Goal: Task Accomplishment & Management: Use online tool/utility

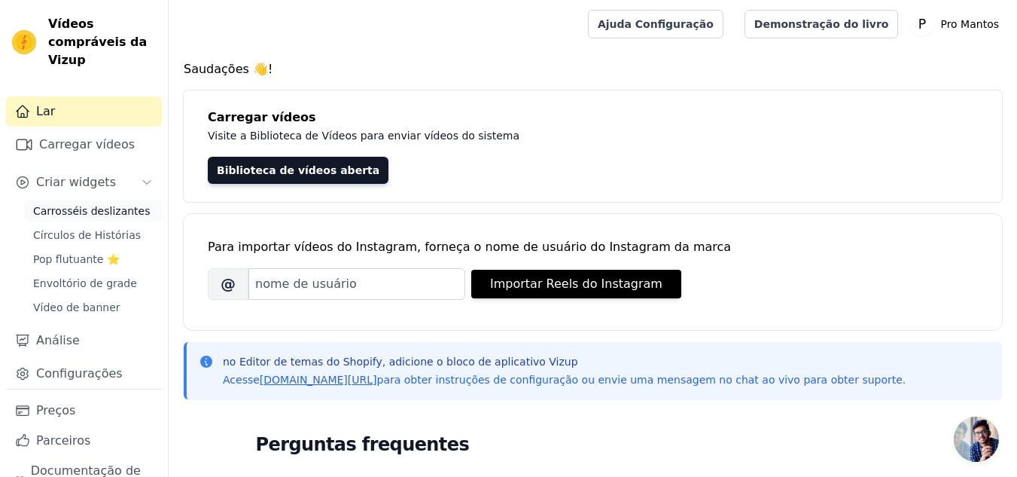
click at [65, 209] on font "Carrosséis deslizantes" at bounding box center [91, 211] width 117 height 12
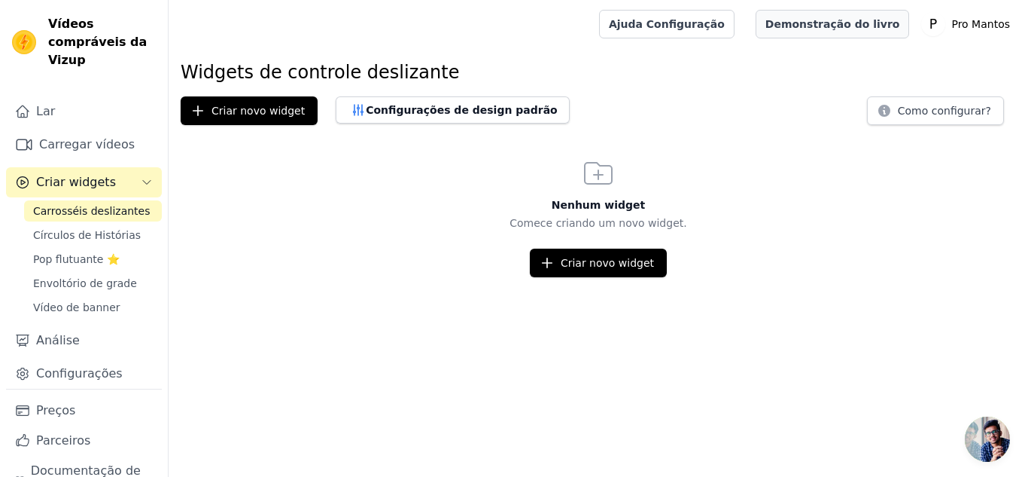
click at [842, 26] on font "Demonstração do livro" at bounding box center [833, 24] width 135 height 12
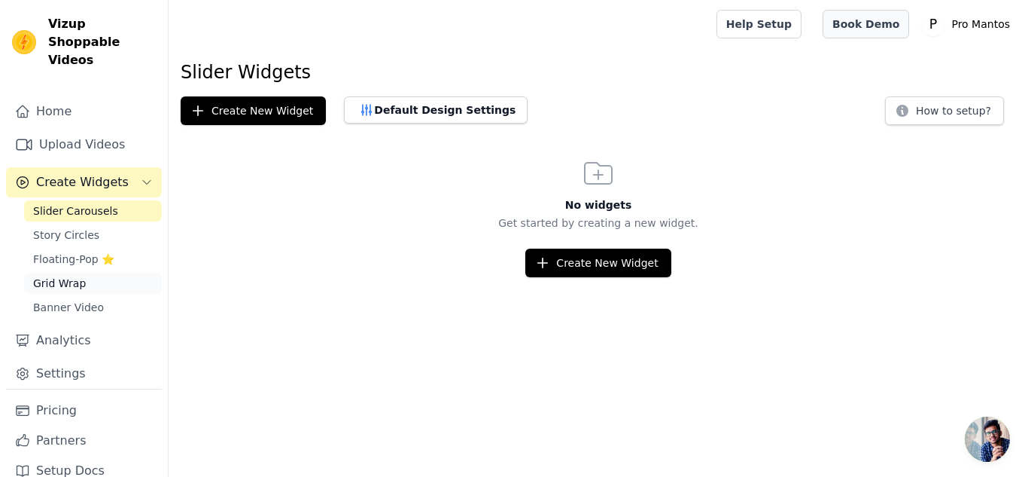
click at [80, 276] on span "Grid Wrap" at bounding box center [59, 283] width 53 height 15
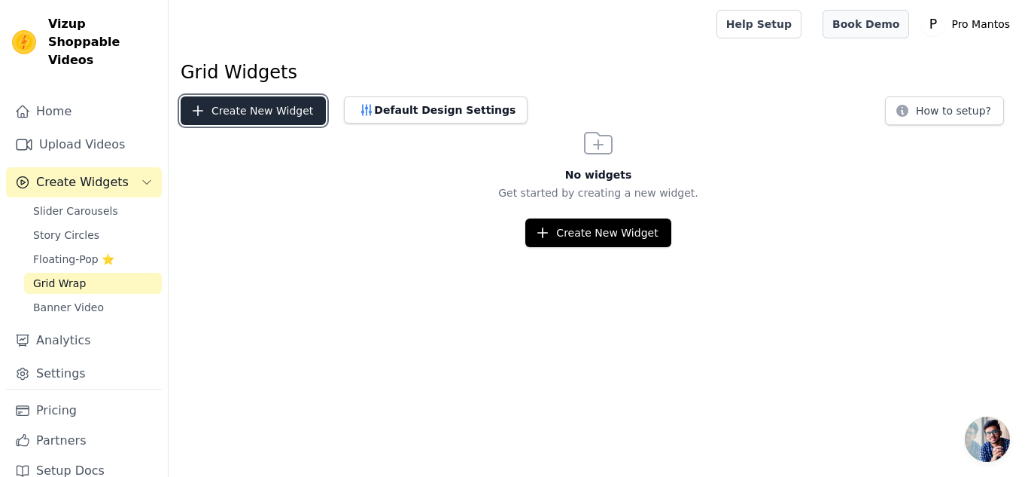
click at [258, 115] on button "Create New Widget" at bounding box center [253, 110] width 145 height 29
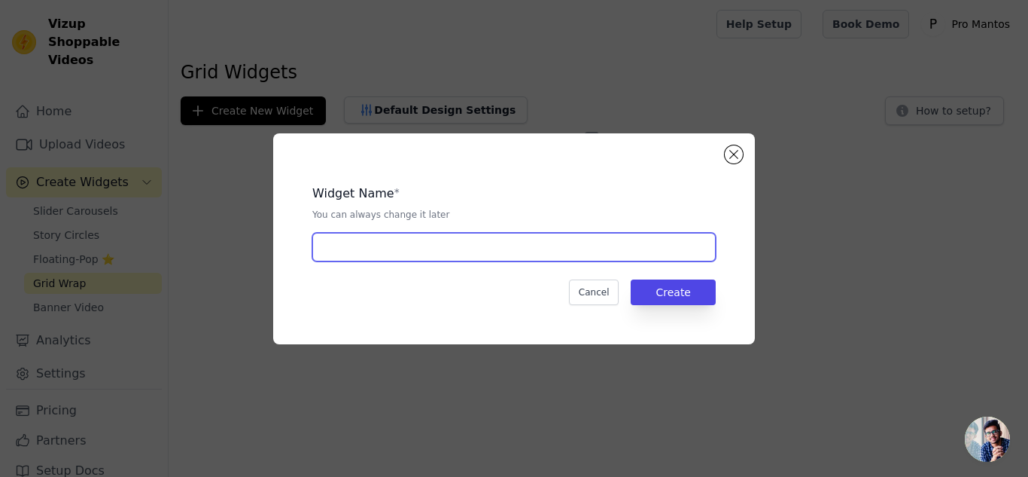
click at [430, 245] on input "text" at bounding box center [514, 247] width 404 height 29
type input "p"
type input "Página inicial"
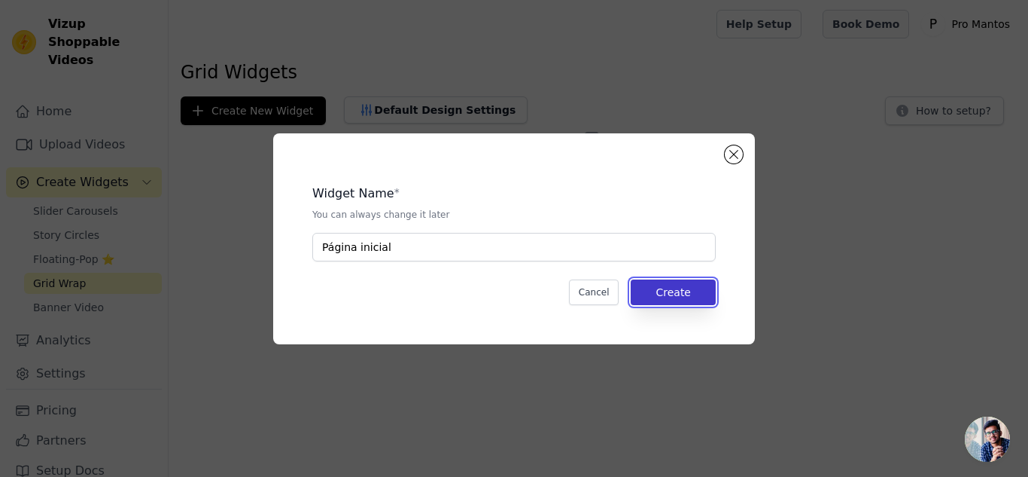
click at [668, 292] on button "Create" at bounding box center [673, 292] width 85 height 26
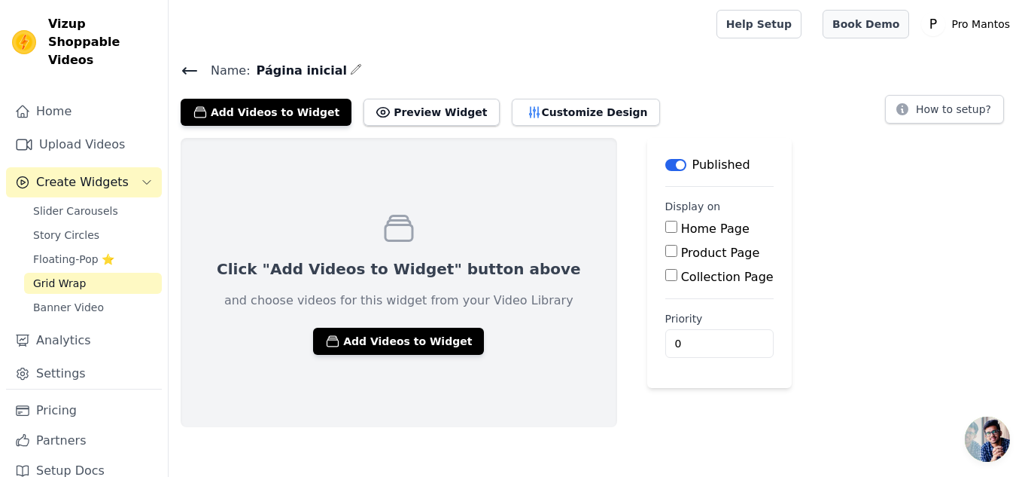
click at [666, 230] on input "Home Page" at bounding box center [672, 227] width 12 height 12
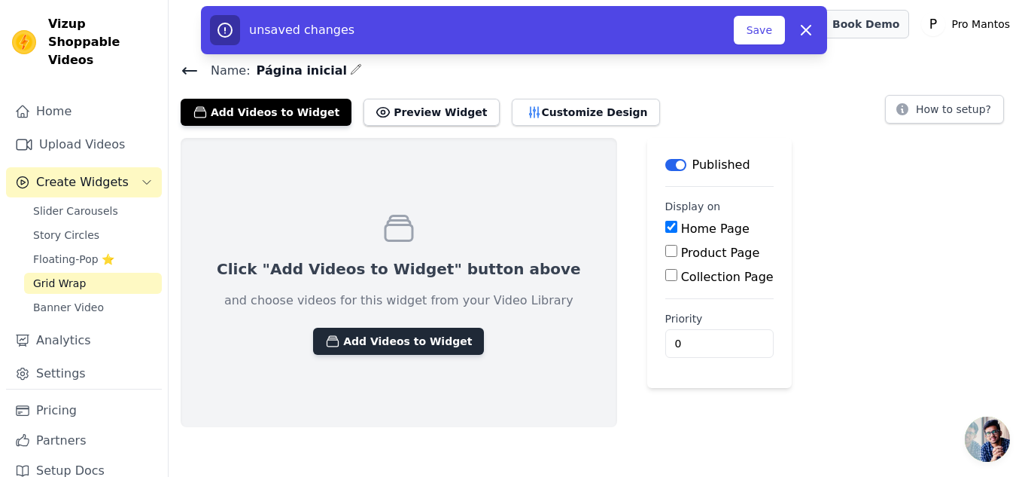
click at [343, 341] on button "Add Videos to Widget" at bounding box center [398, 341] width 171 height 27
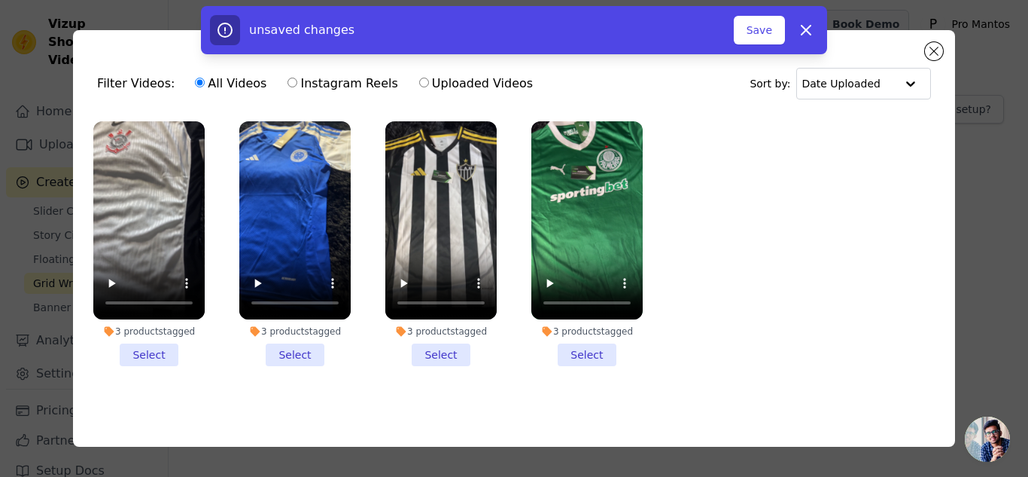
click at [151, 352] on li "3 products tagged Select" at bounding box center [148, 243] width 111 height 245
click at [0, 0] on input "3 products tagged Select" at bounding box center [0, 0] width 0 height 0
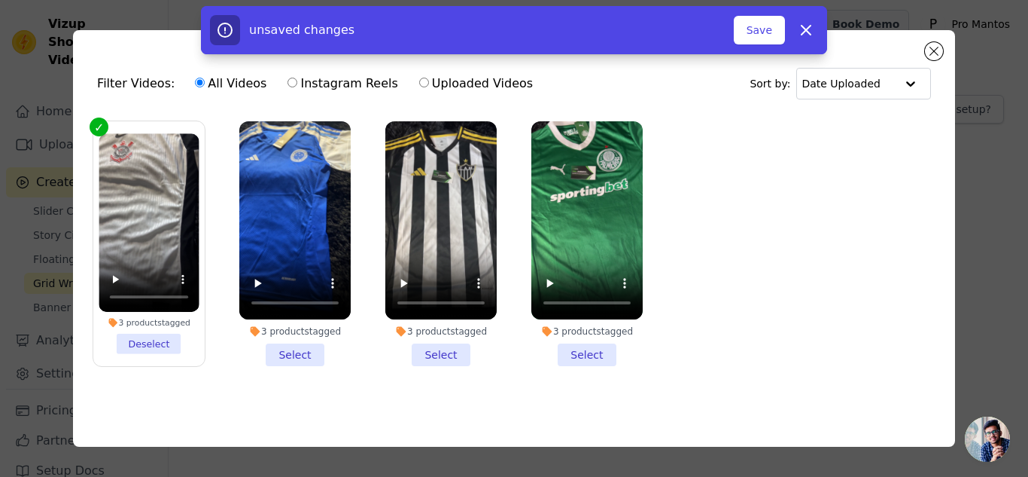
click at [313, 340] on li "3 products tagged Select" at bounding box center [294, 243] width 111 height 245
click at [0, 0] on input "3 products tagged Select" at bounding box center [0, 0] width 0 height 0
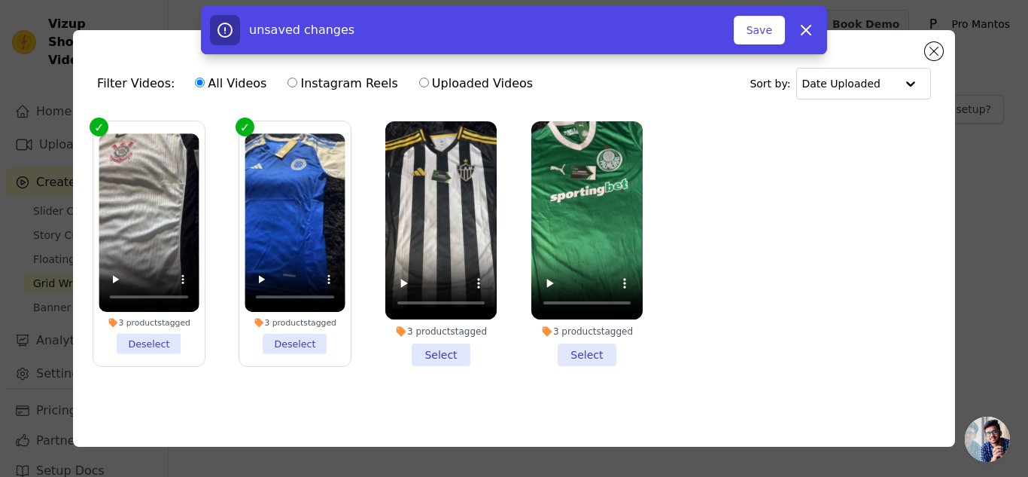
click at [422, 343] on li "3 products tagged Select" at bounding box center [440, 243] width 111 height 245
click at [0, 0] on input "3 products tagged Select" at bounding box center [0, 0] width 0 height 0
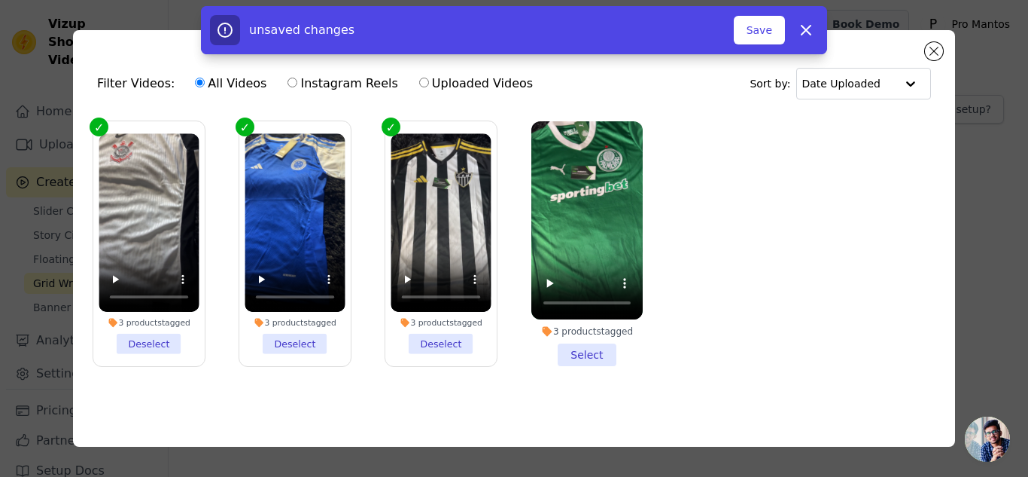
click at [580, 358] on li "3 products tagged Select" at bounding box center [587, 243] width 111 height 245
click at [0, 0] on input "3 products tagged Select" at bounding box center [0, 0] width 0 height 0
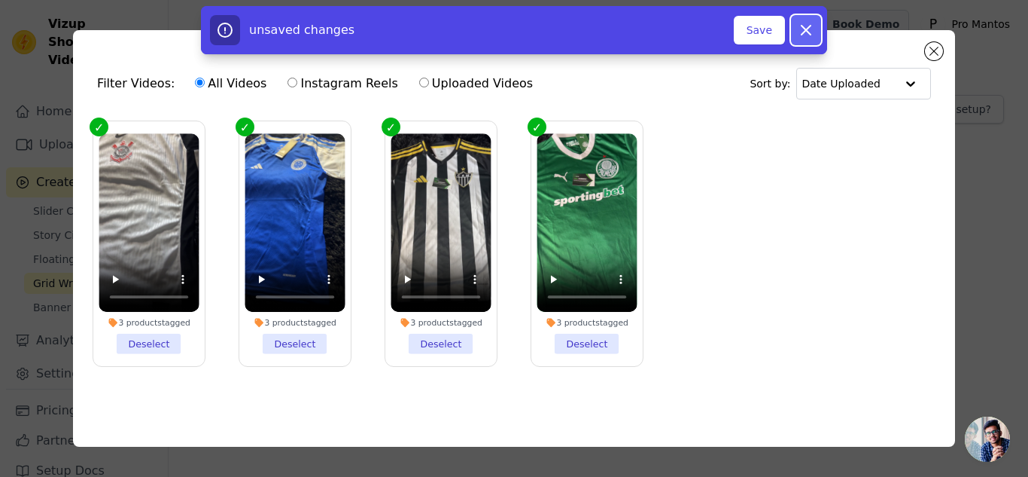
click at [815, 31] on icon "button" at bounding box center [806, 30] width 18 height 18
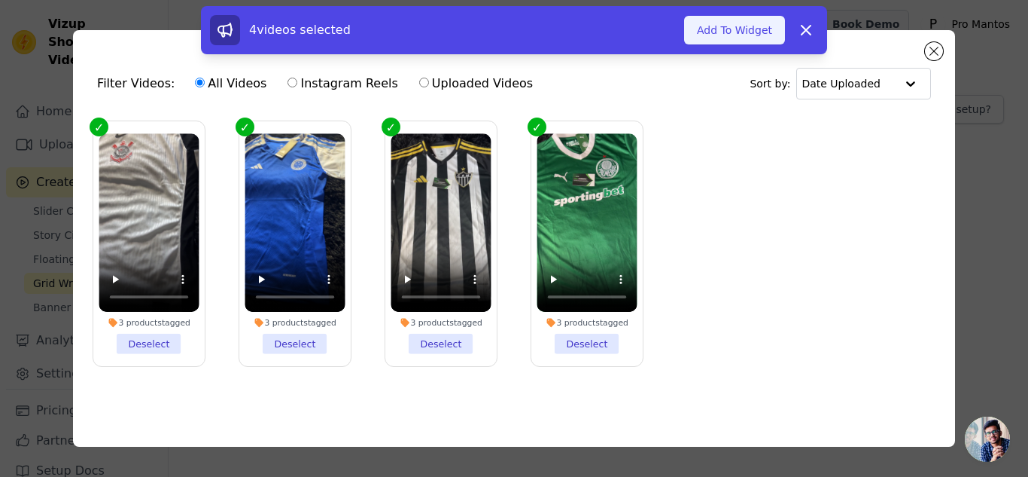
click at [754, 33] on button "Add To Widget" at bounding box center [734, 30] width 101 height 29
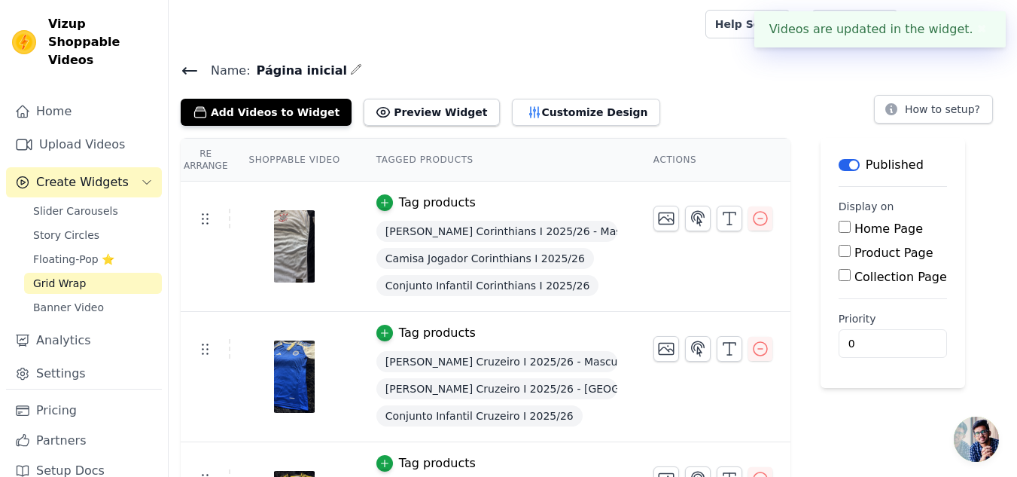
click at [839, 227] on input "Home Page" at bounding box center [845, 227] width 12 height 12
checkbox input "true"
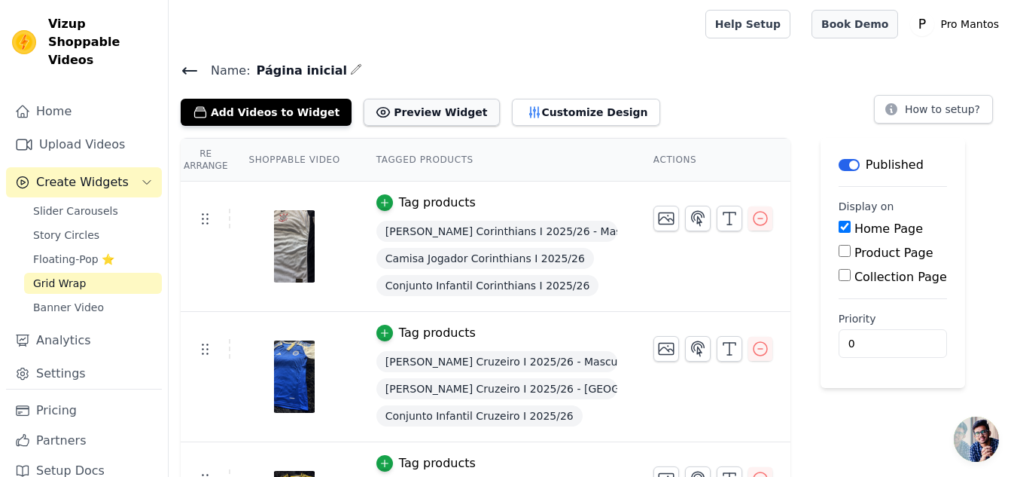
click at [419, 106] on button "Preview Widget" at bounding box center [432, 112] width 136 height 27
click at [842, 167] on button "Label" at bounding box center [849, 165] width 21 height 12
click at [738, 104] on div "Add Videos to Widget Preview Widget Customize Design How to setup?" at bounding box center [593, 109] width 824 height 33
click at [187, 69] on icon at bounding box center [190, 71] width 14 height 6
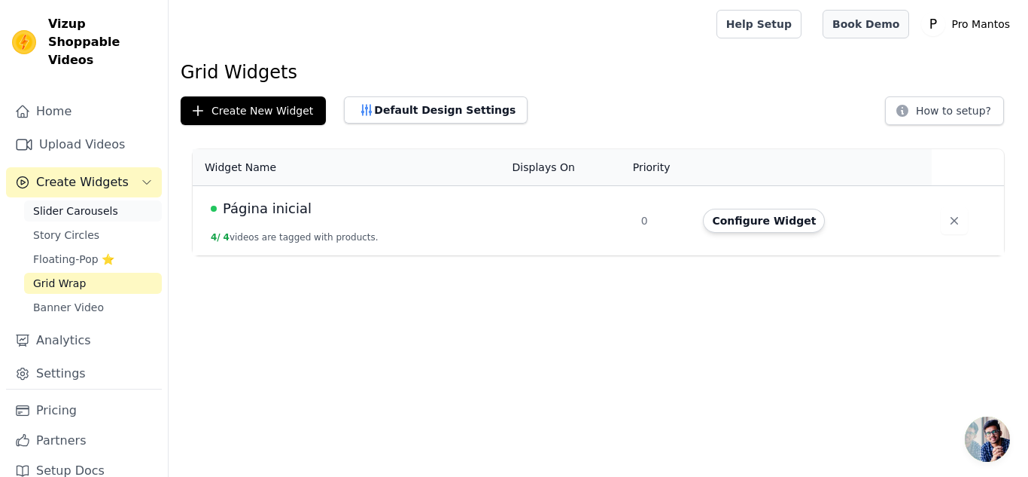
click at [56, 203] on span "Slider Carousels" at bounding box center [75, 210] width 85 height 15
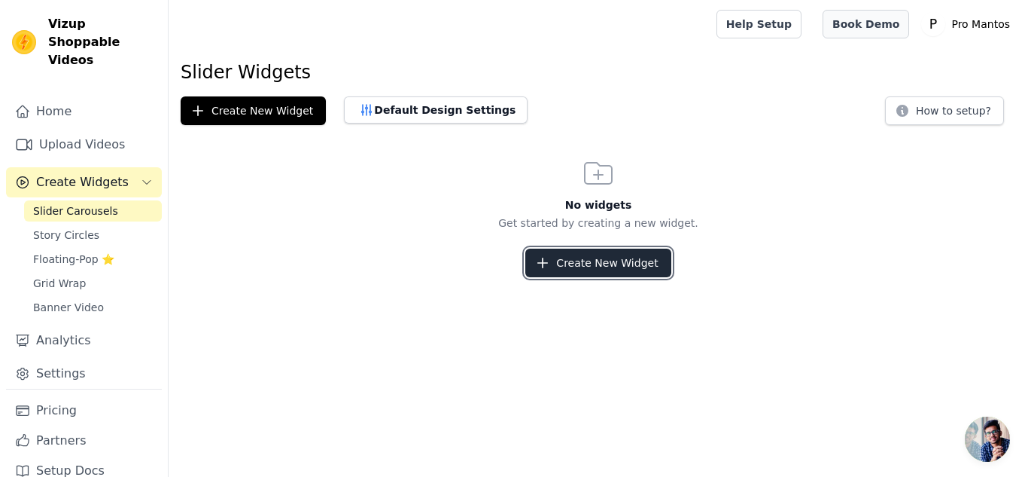
click at [550, 258] on icon "button" at bounding box center [542, 262] width 15 height 15
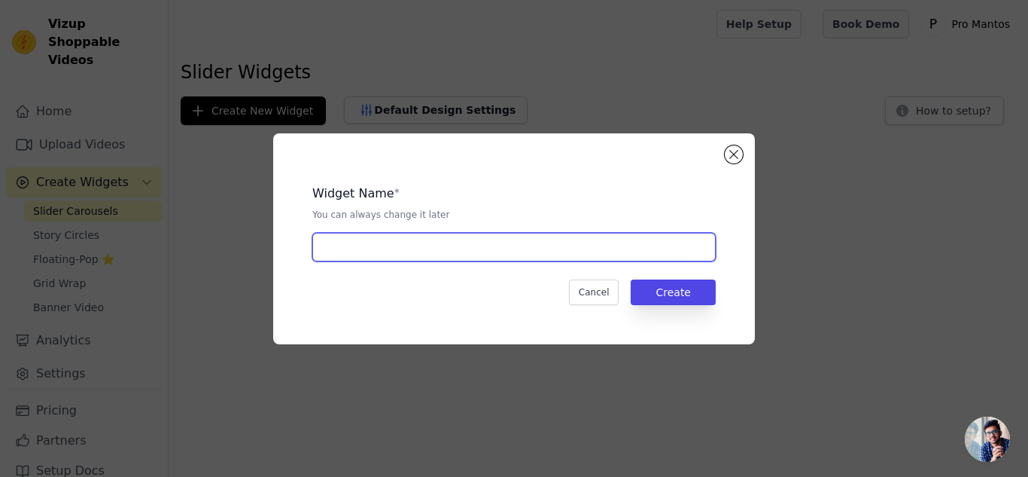
click at [479, 251] on input "text" at bounding box center [514, 247] width 404 height 29
type input "Página inicial"
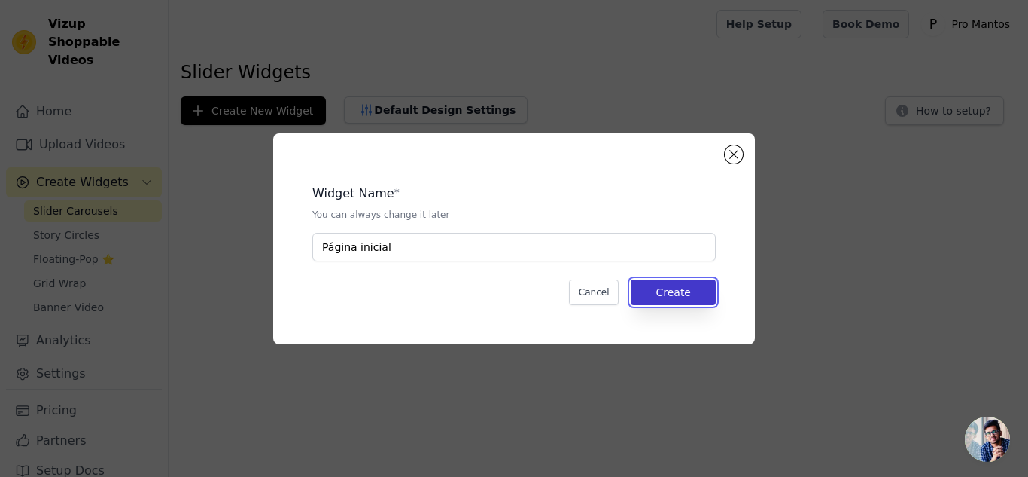
click at [657, 294] on button "Create" at bounding box center [673, 292] width 85 height 26
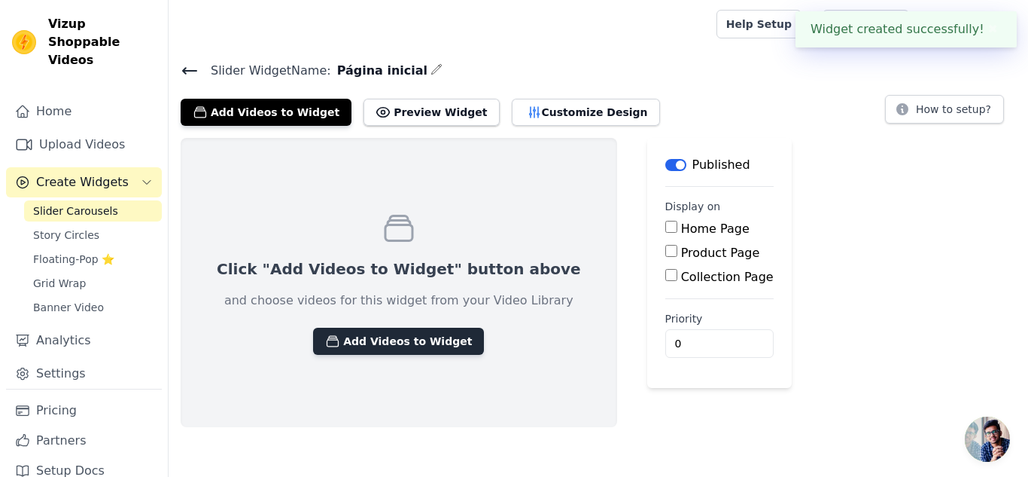
click at [369, 338] on button "Add Videos to Widget" at bounding box center [398, 341] width 171 height 27
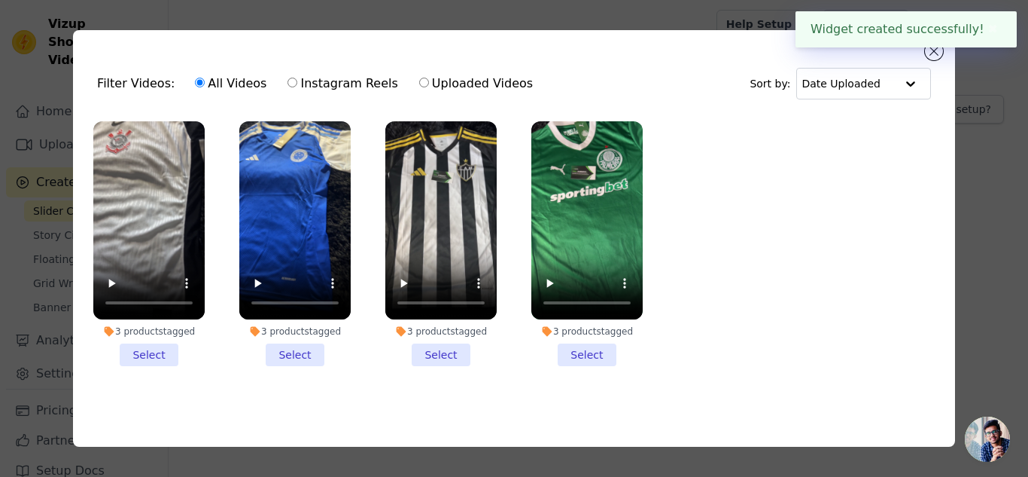
click at [172, 349] on li "3 products tagged Select" at bounding box center [148, 243] width 111 height 245
click at [0, 0] on input "3 products tagged Select" at bounding box center [0, 0] width 0 height 0
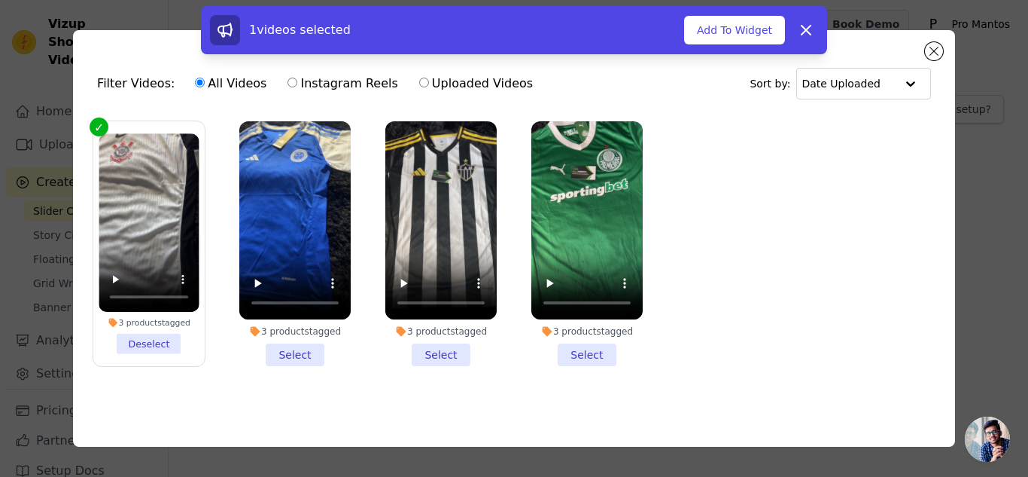
click at [253, 349] on li "3 products tagged Select" at bounding box center [294, 243] width 111 height 245
click at [0, 0] on input "3 products tagged Select" at bounding box center [0, 0] width 0 height 0
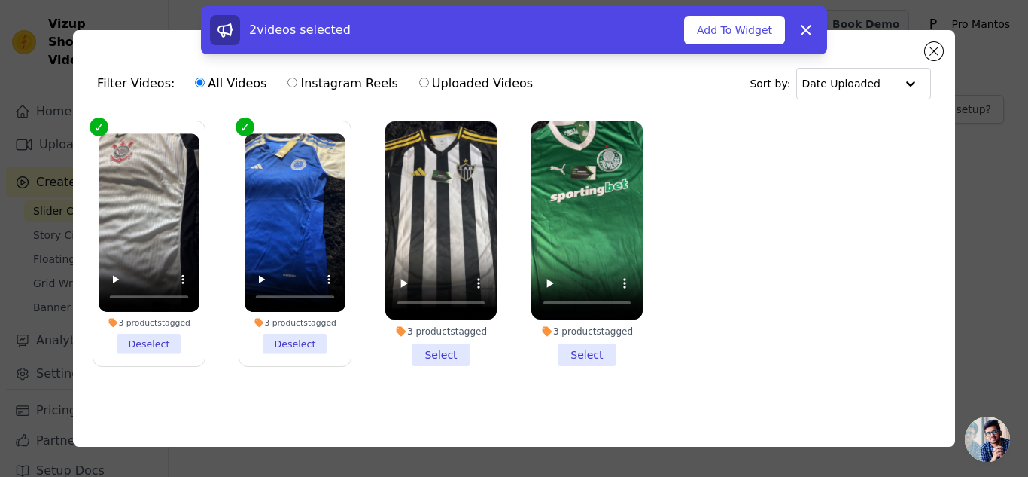
click at [448, 346] on li "3 products tagged Select" at bounding box center [440, 243] width 111 height 245
click at [0, 0] on input "3 products tagged Select" at bounding box center [0, 0] width 0 height 0
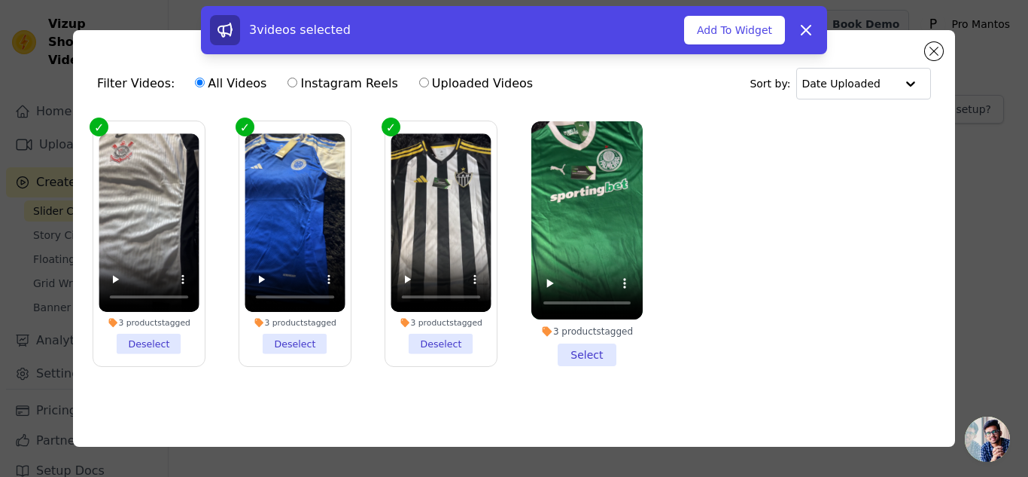
click at [579, 360] on li "3 products tagged Select" at bounding box center [587, 243] width 111 height 245
click at [0, 0] on input "3 products tagged Select" at bounding box center [0, 0] width 0 height 0
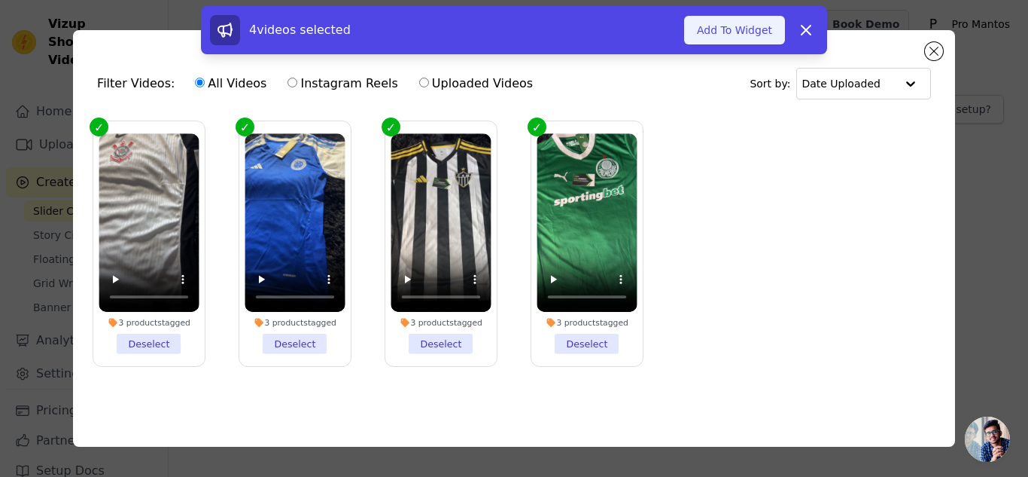
click at [753, 37] on button "Add To Widget" at bounding box center [734, 30] width 101 height 29
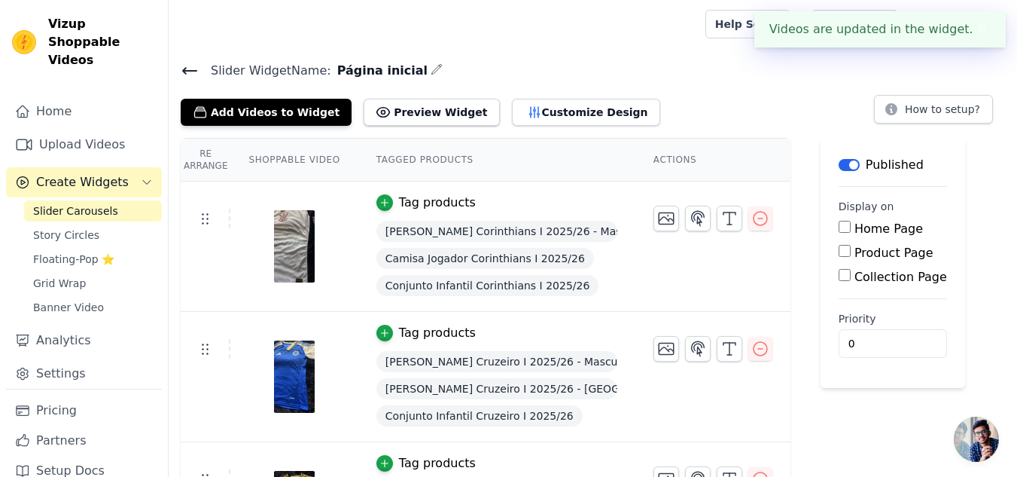
click at [855, 226] on label "Home Page" at bounding box center [889, 228] width 69 height 14
click at [844, 226] on input "Home Page" at bounding box center [845, 227] width 12 height 12
checkbox input "true"
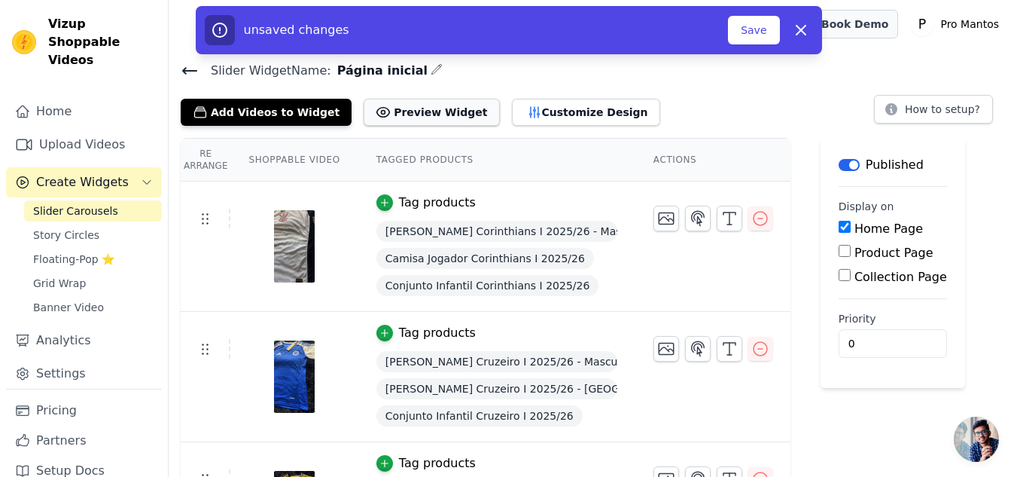
click at [376, 118] on icon at bounding box center [383, 112] width 15 height 15
click at [544, 114] on button "Customize Design" at bounding box center [586, 112] width 148 height 27
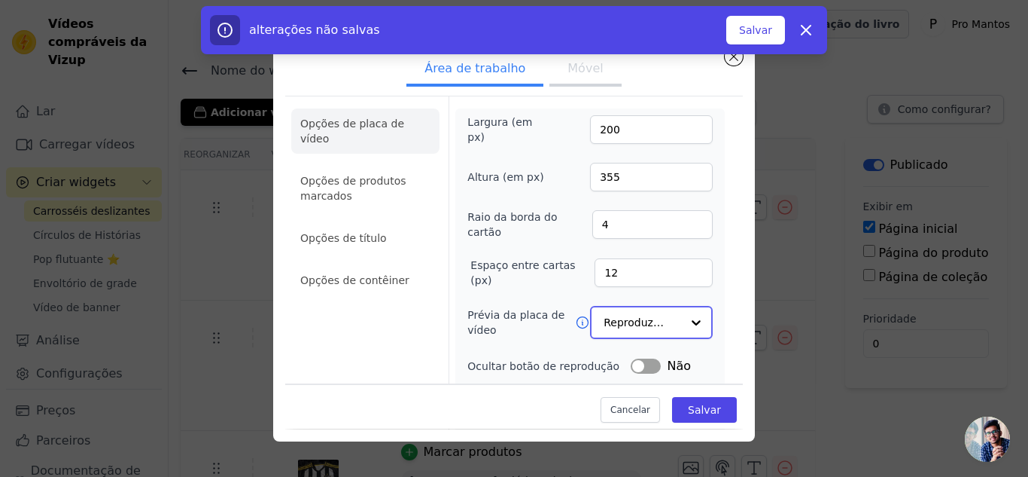
click at [641, 308] on input "Prévia da placa de vídeo" at bounding box center [643, 322] width 78 height 30
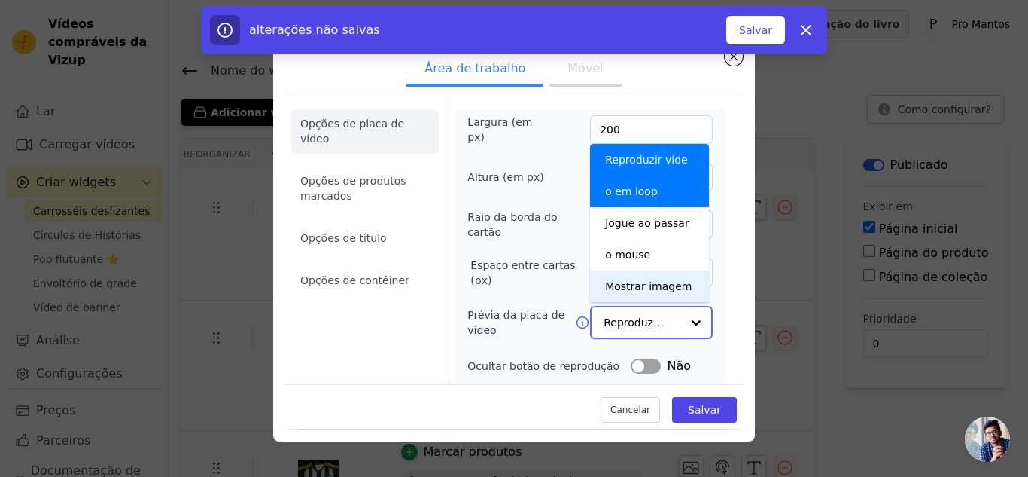
click at [614, 283] on font "Mostrar imagem" at bounding box center [648, 286] width 87 height 12
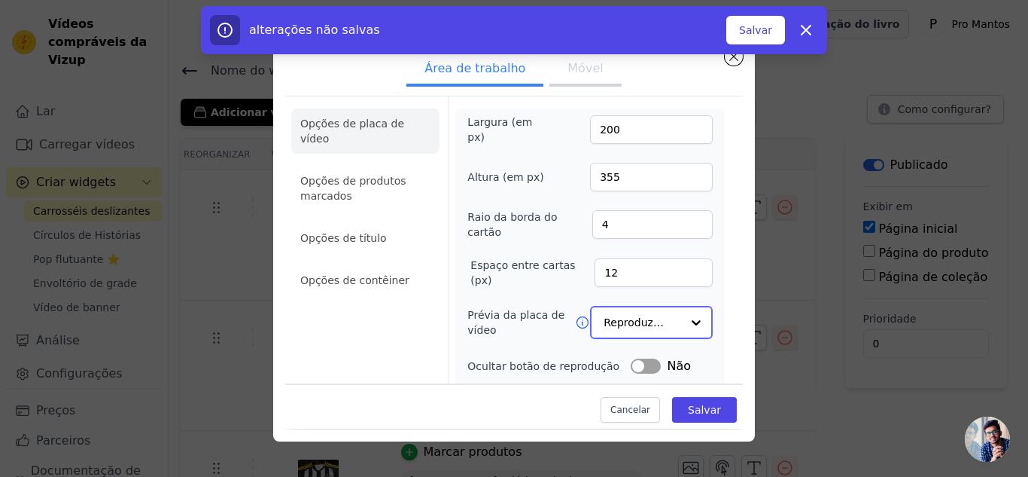
click at [629, 313] on input "Prévia da placa de vídeo" at bounding box center [643, 322] width 78 height 30
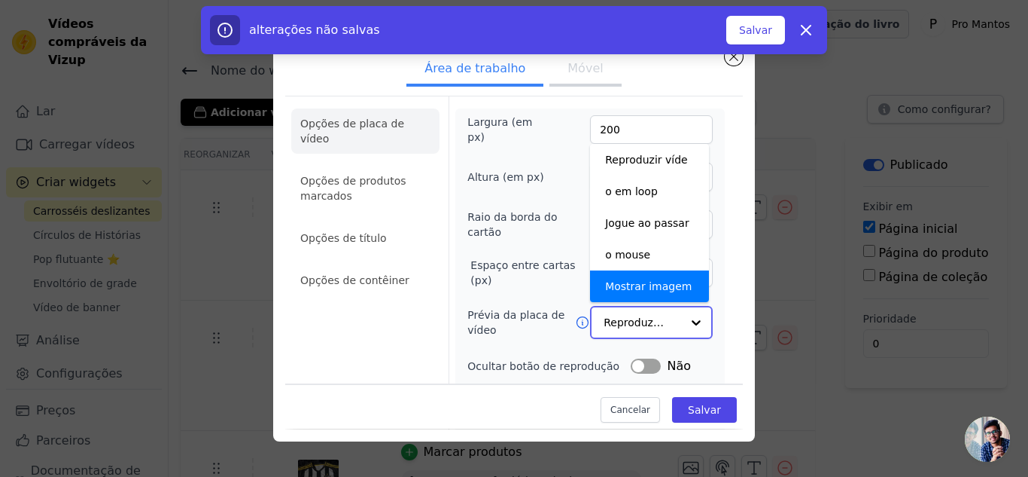
click at [629, 280] on font "Mostrar imagem" at bounding box center [648, 286] width 87 height 12
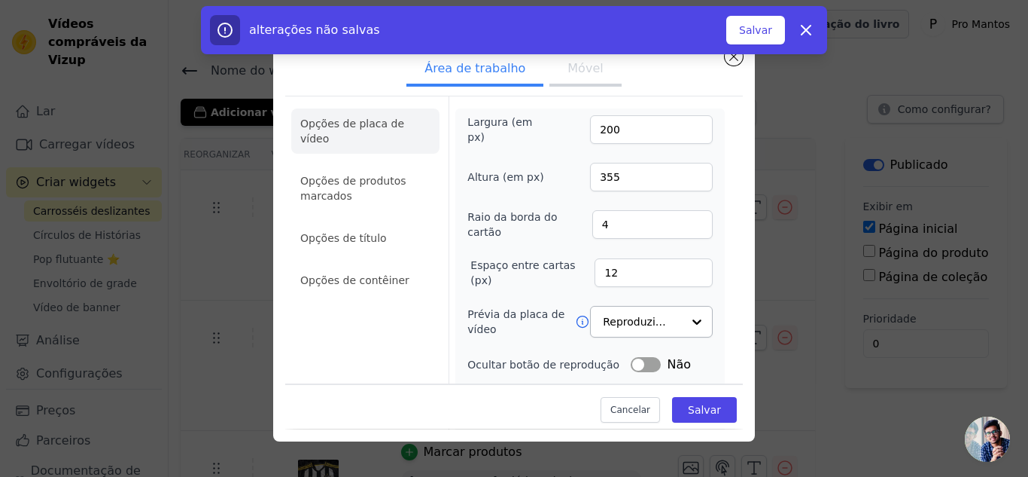
click at [422, 305] on div "Opções de placa de vídeo Opções de produtos marcados Opções de título Opções de…" at bounding box center [365, 355] width 148 height 518
click at [599, 69] on button "Móvel" at bounding box center [586, 69] width 72 height 33
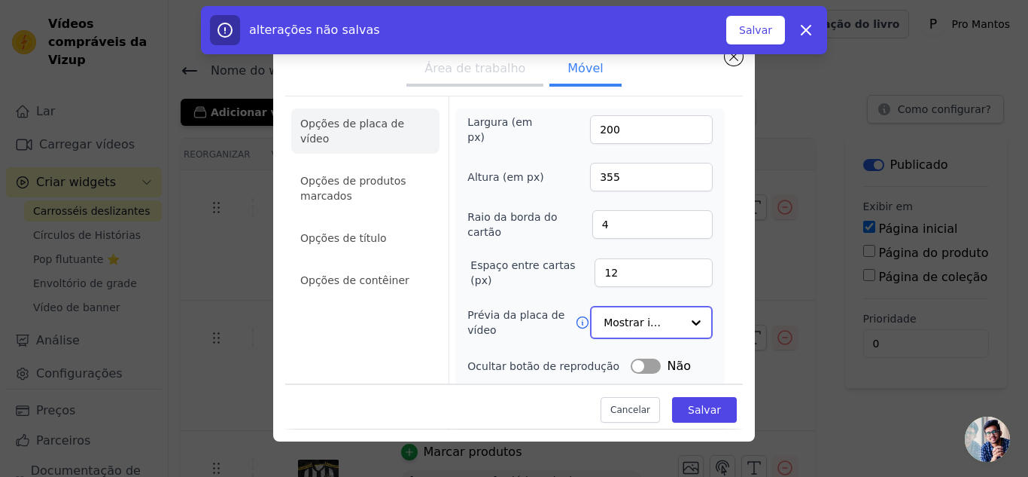
click at [639, 312] on input "Prévia da placa de vídeo" at bounding box center [643, 322] width 78 height 30
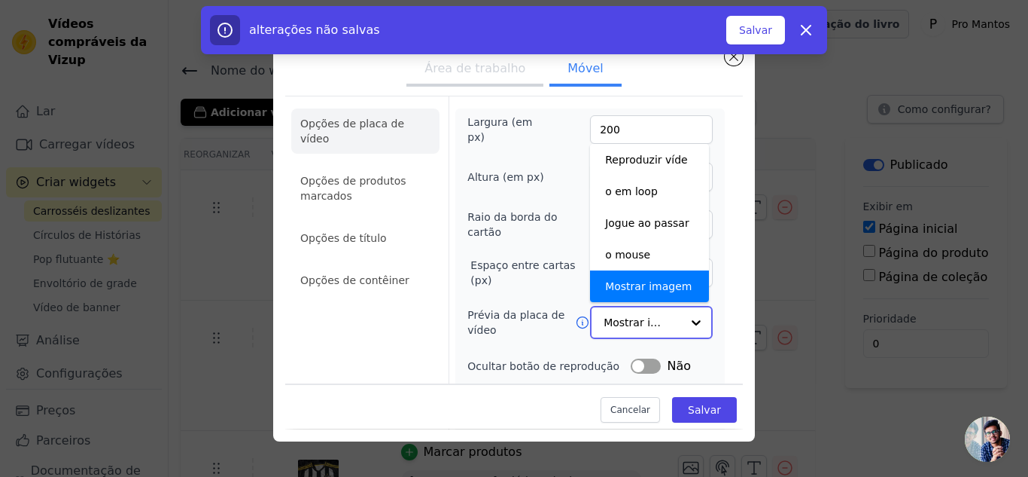
click at [643, 283] on font "Mostrar imagem" at bounding box center [648, 286] width 87 height 12
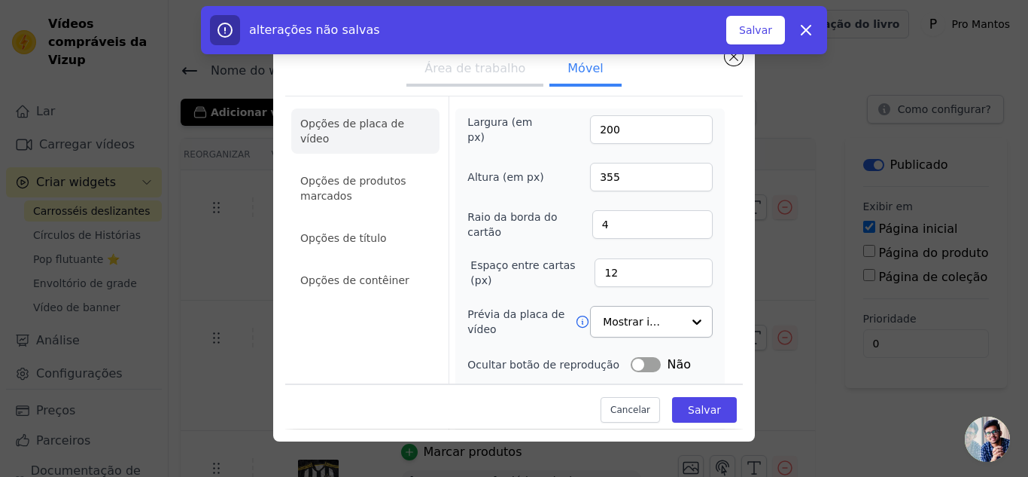
click at [443, 71] on font "Área de trabalho" at bounding box center [475, 68] width 101 height 14
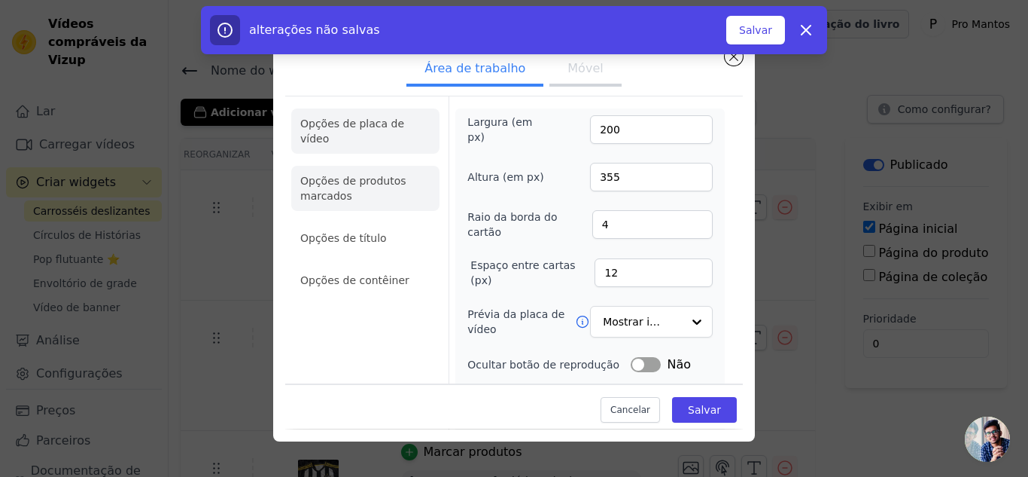
click at [380, 265] on li "Opções de produtos marcados" at bounding box center [365, 280] width 148 height 30
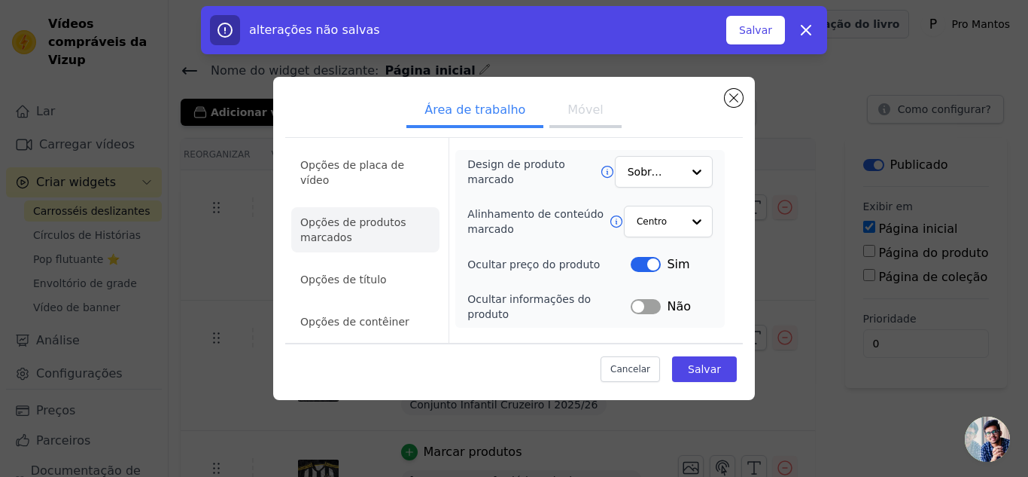
click at [647, 306] on button "Rótulo" at bounding box center [646, 306] width 30 height 15
click at [387, 267] on li "Opções de título" at bounding box center [365, 279] width 148 height 30
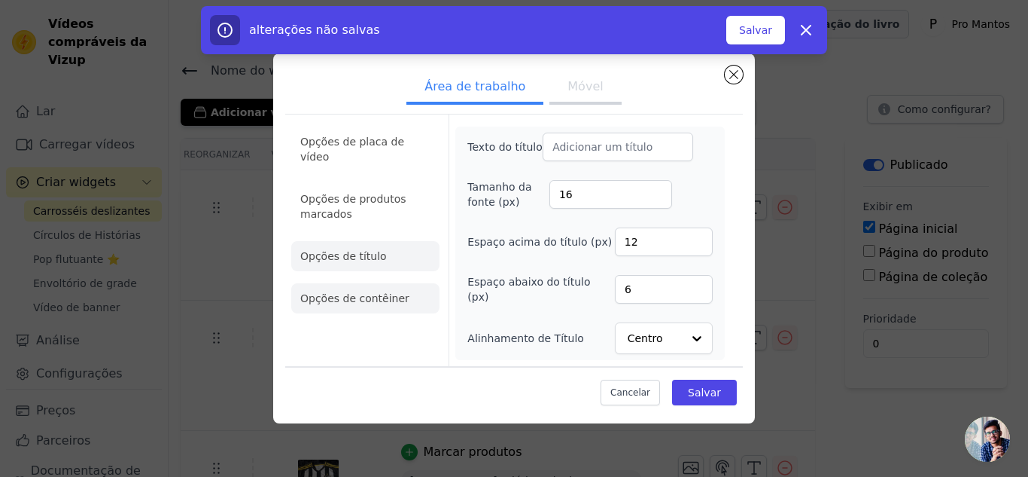
click at [391, 283] on li "Opções de contêiner" at bounding box center [365, 298] width 148 height 30
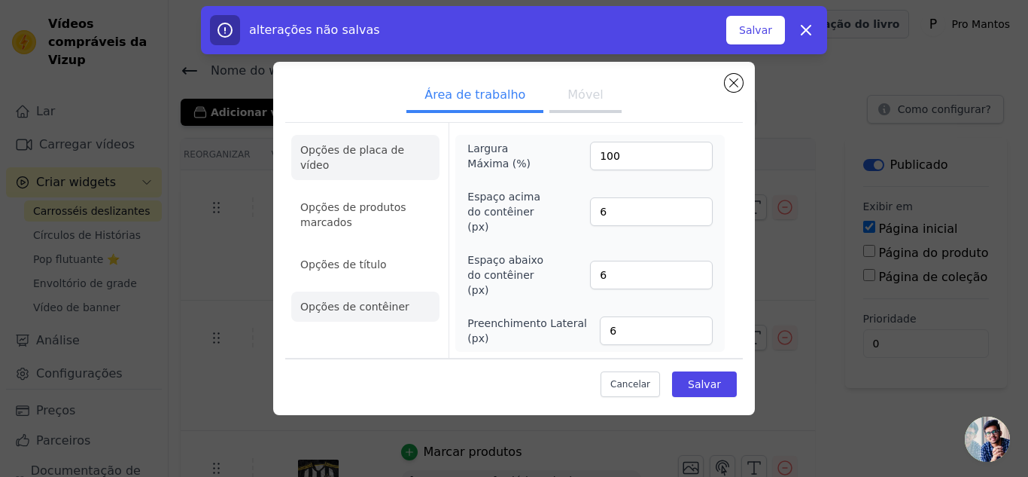
click at [374, 157] on font "Opções de placa de vídeo" at bounding box center [352, 157] width 104 height 27
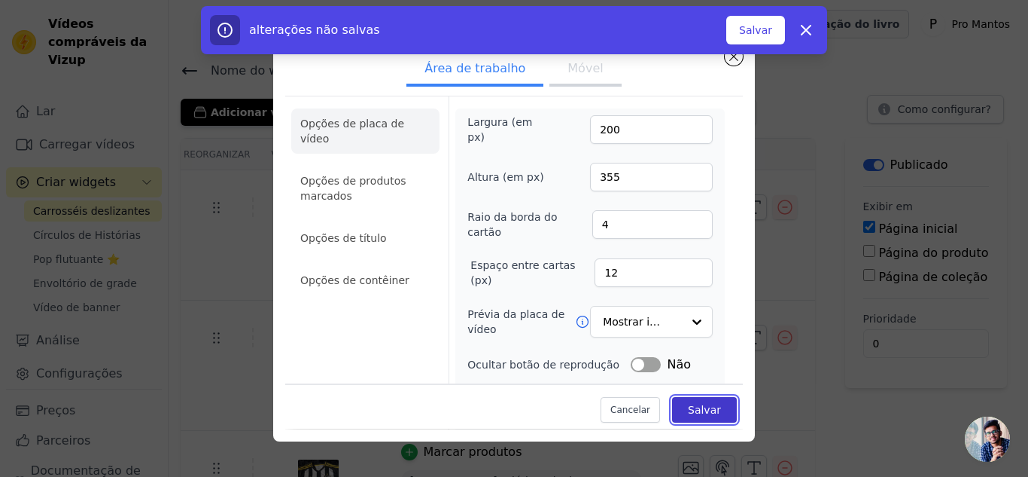
click at [690, 409] on font "Salvar" at bounding box center [704, 410] width 33 height 12
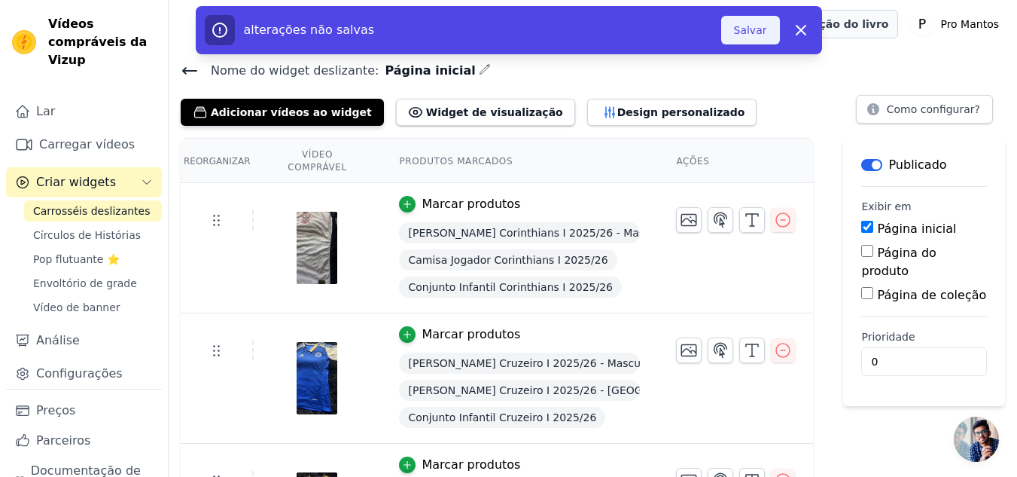
click at [734, 32] on button "Salvar" at bounding box center [750, 30] width 59 height 29
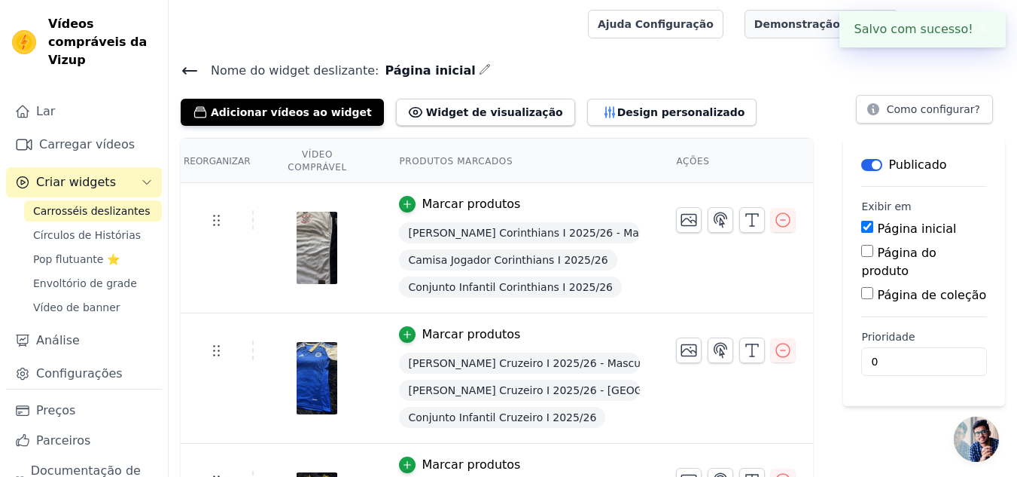
click at [187, 69] on icon at bounding box center [190, 71] width 14 height 6
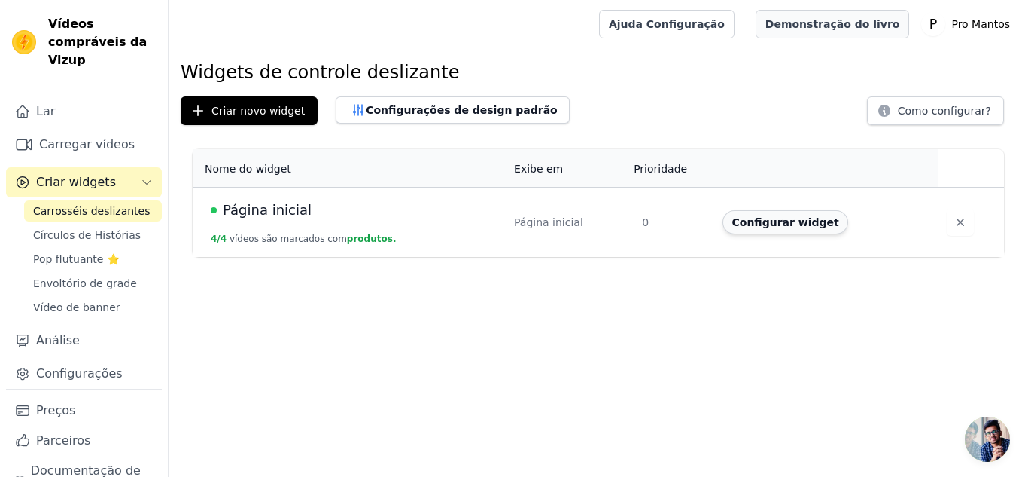
click at [769, 224] on font "Configurar widget" at bounding box center [785, 222] width 107 height 12
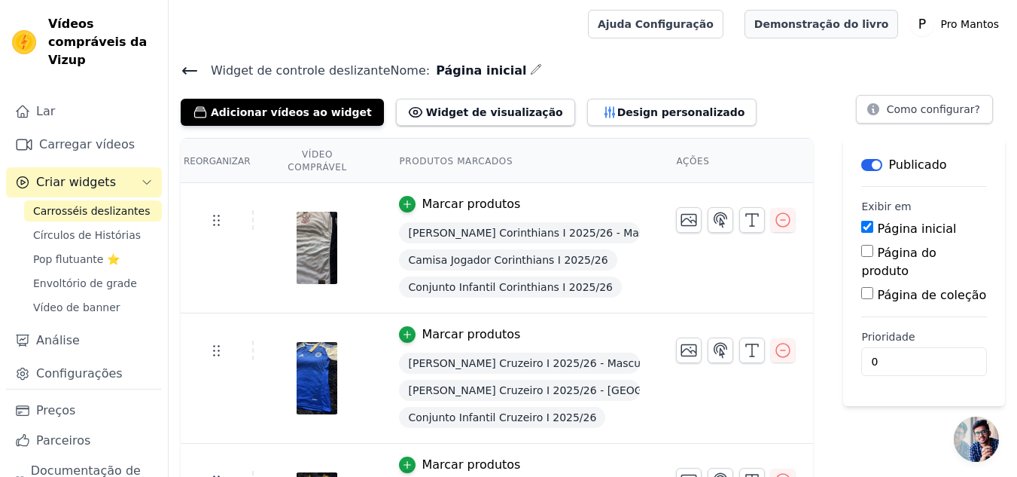
scroll to position [1, 0]
click at [188, 59] on h4 "Widget de controle deslizante Nome: Página inicial" at bounding box center [593, 69] width 824 height 20
click at [188, 67] on icon at bounding box center [190, 70] width 18 height 18
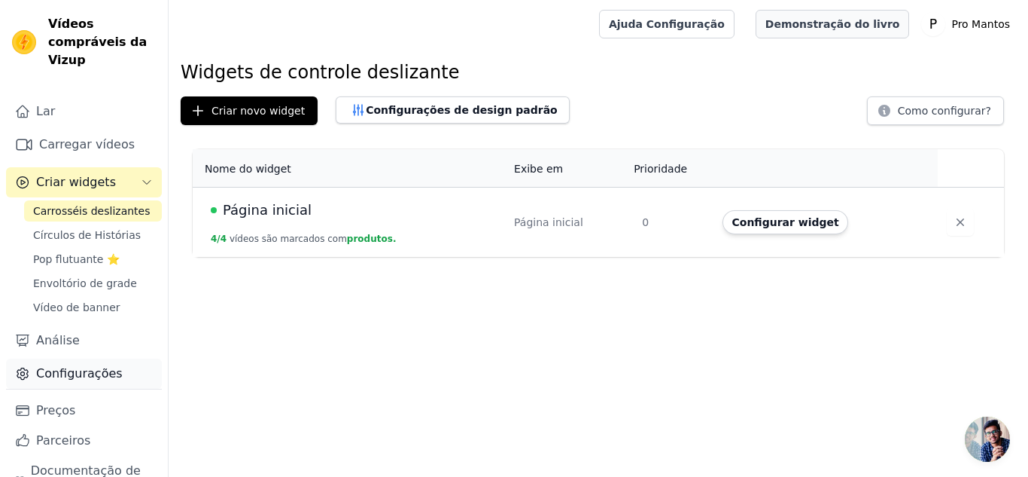
click at [56, 384] on link "Configurações" at bounding box center [84, 373] width 156 height 30
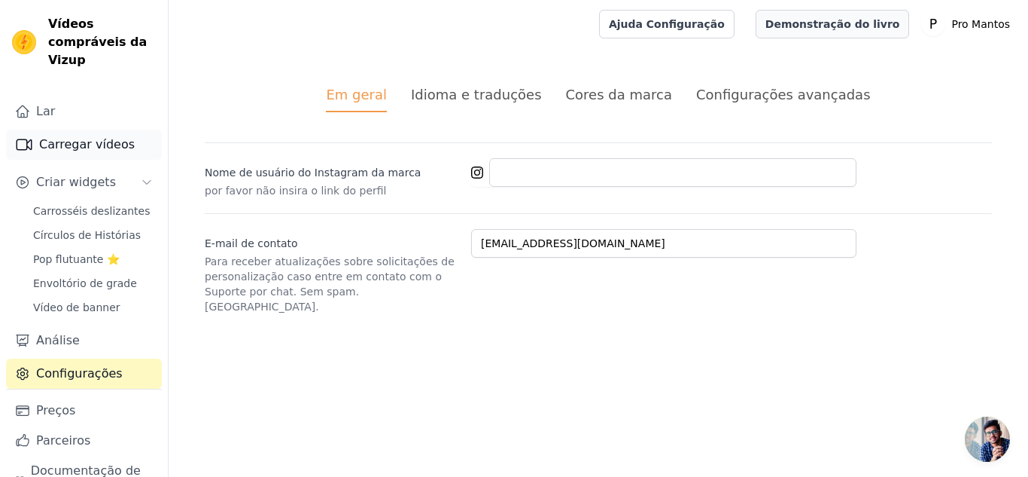
click at [51, 134] on link "Carregar vídeos" at bounding box center [84, 144] width 156 height 30
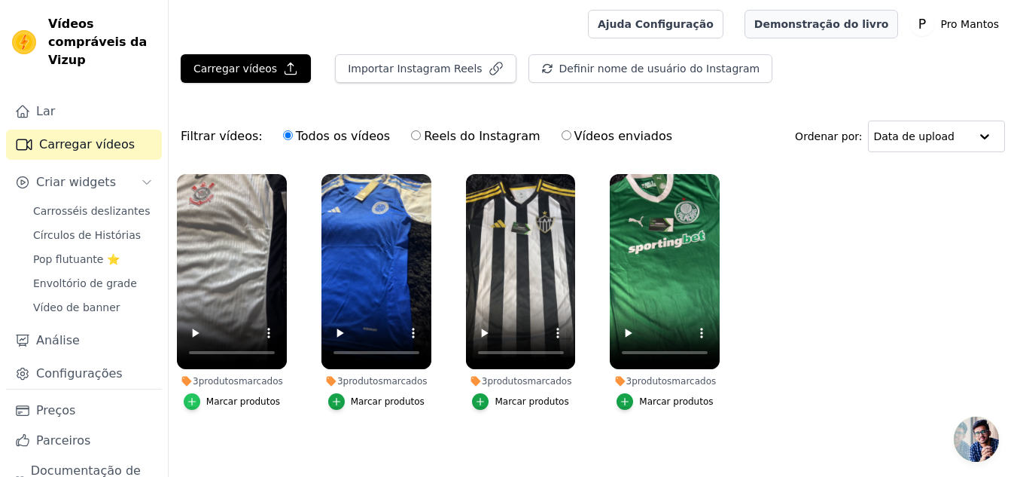
click at [197, 399] on icon "button" at bounding box center [192, 401] width 11 height 11
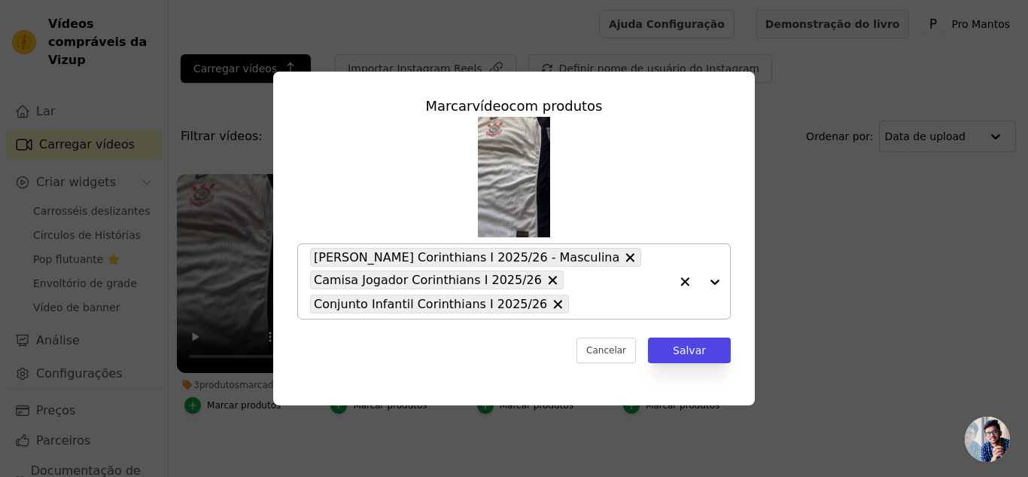
click at [598, 292] on div "[PERSON_NAME] Corinthians I 2025/26 - Masculina Camisa Jogador Corinthians I 20…" at bounding box center [490, 281] width 360 height 75
click at [616, 358] on button "Cancelar" at bounding box center [606, 350] width 59 height 26
